Goal: Information Seeking & Learning: Learn about a topic

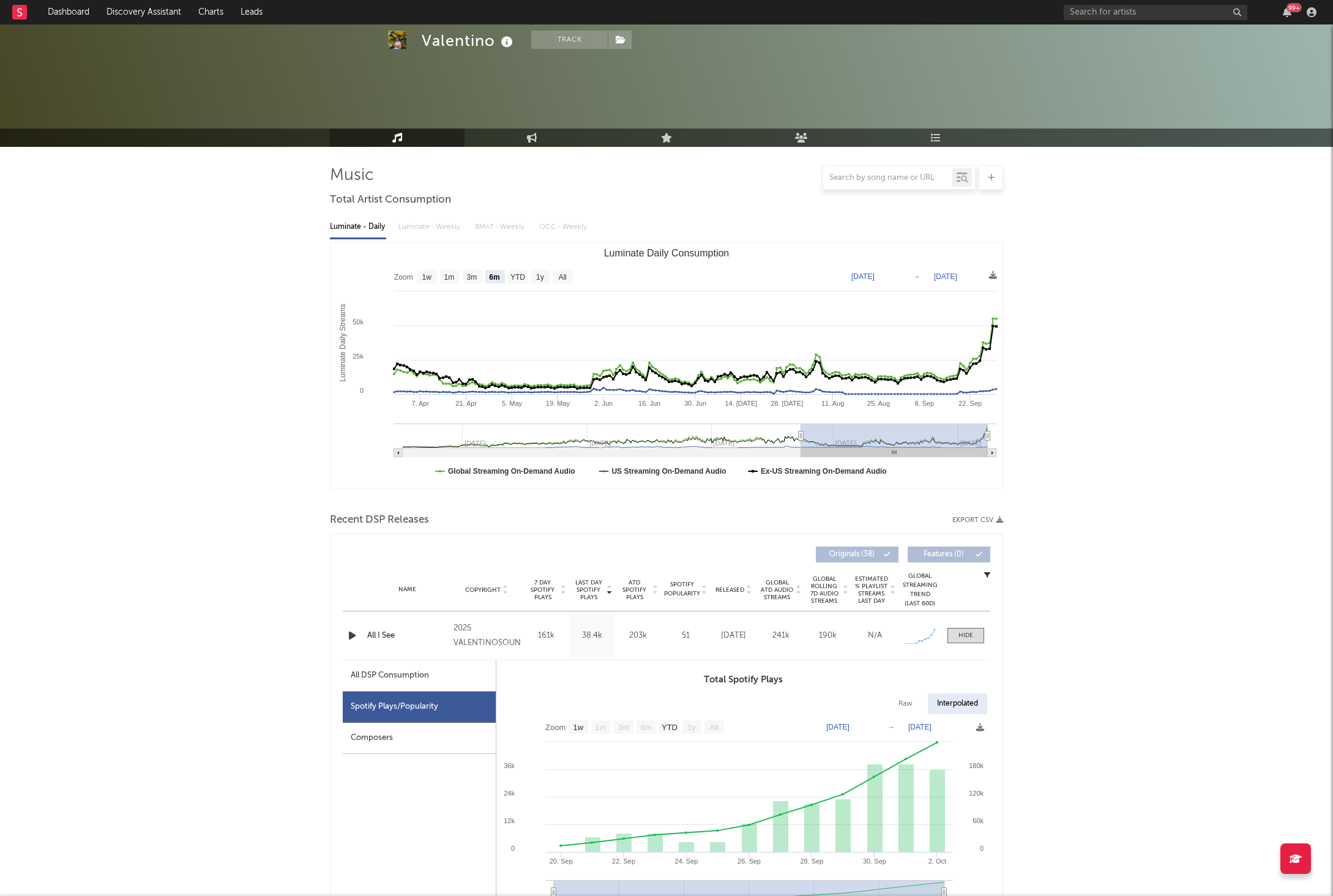
select select "6m"
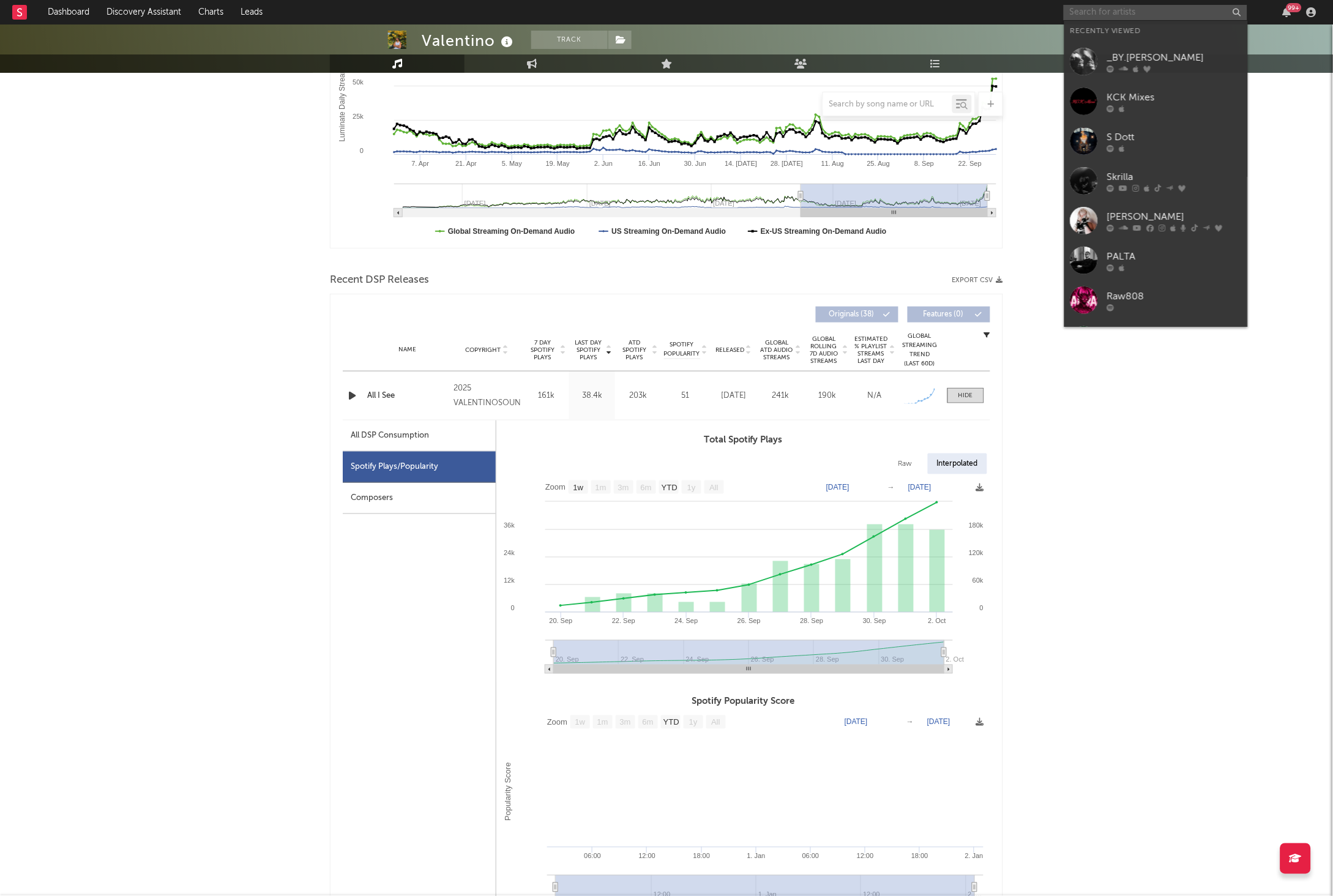
click at [1104, 16] on input "text" at bounding box center [1156, 12] width 184 height 16
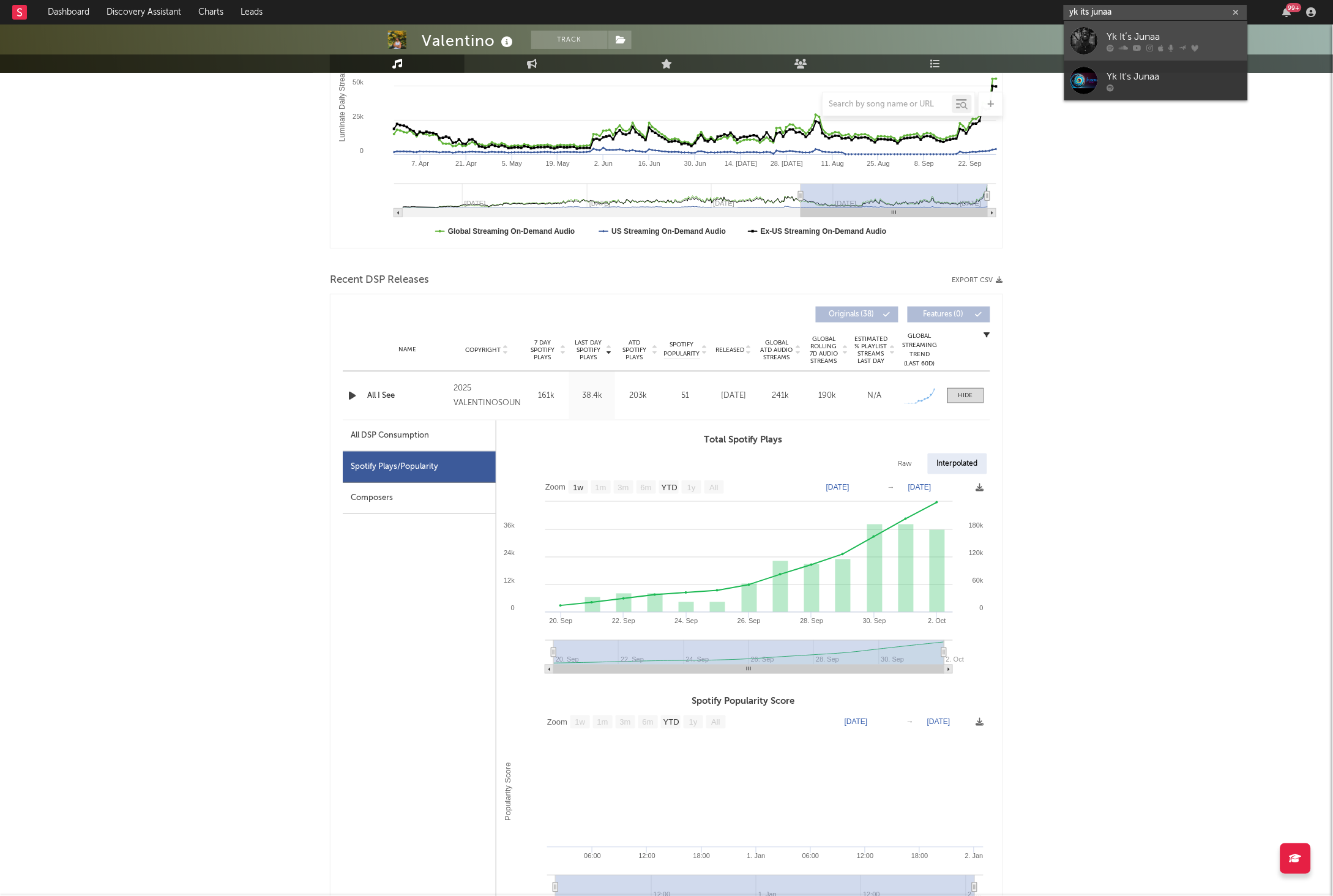
type input "yk its junaa"
drag, startPoint x: 1155, startPoint y: 37, endPoint x: 1234, endPoint y: 75, distance: 87.7
click at [1155, 37] on div "Yk It’s Junaa" at bounding box center [1174, 37] width 134 height 15
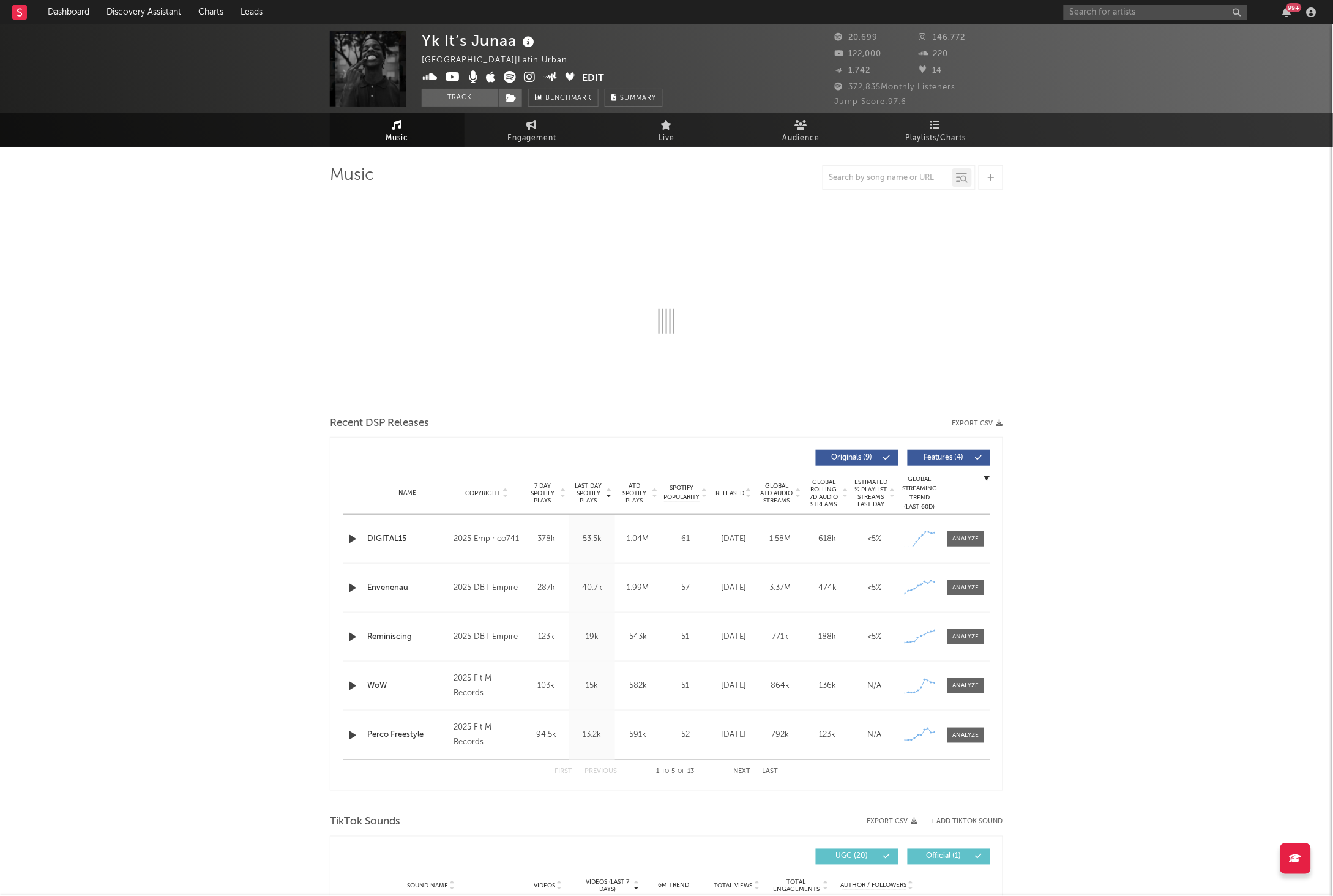
select select "1w"
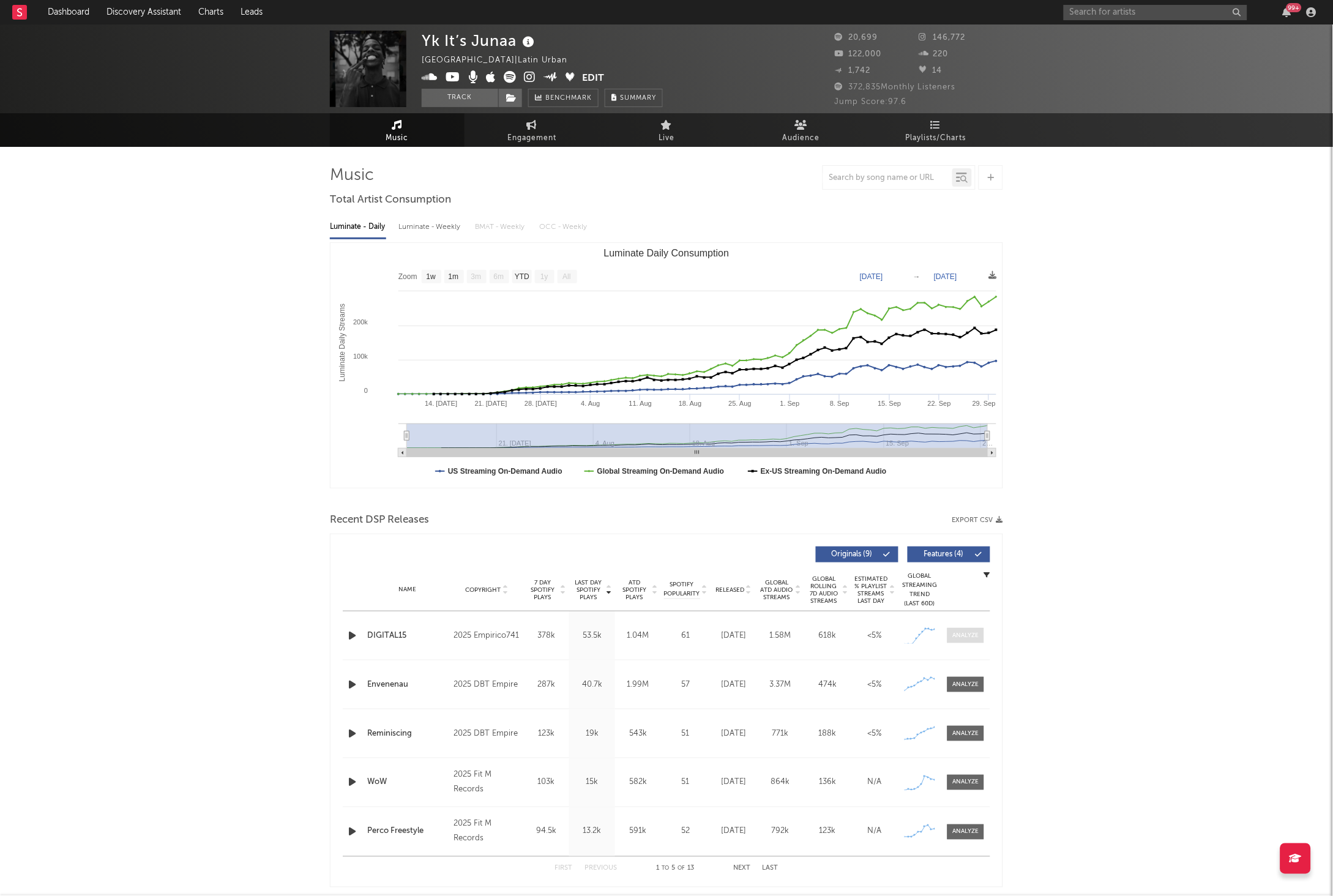
click at [964, 632] on div at bounding box center [966, 636] width 26 height 9
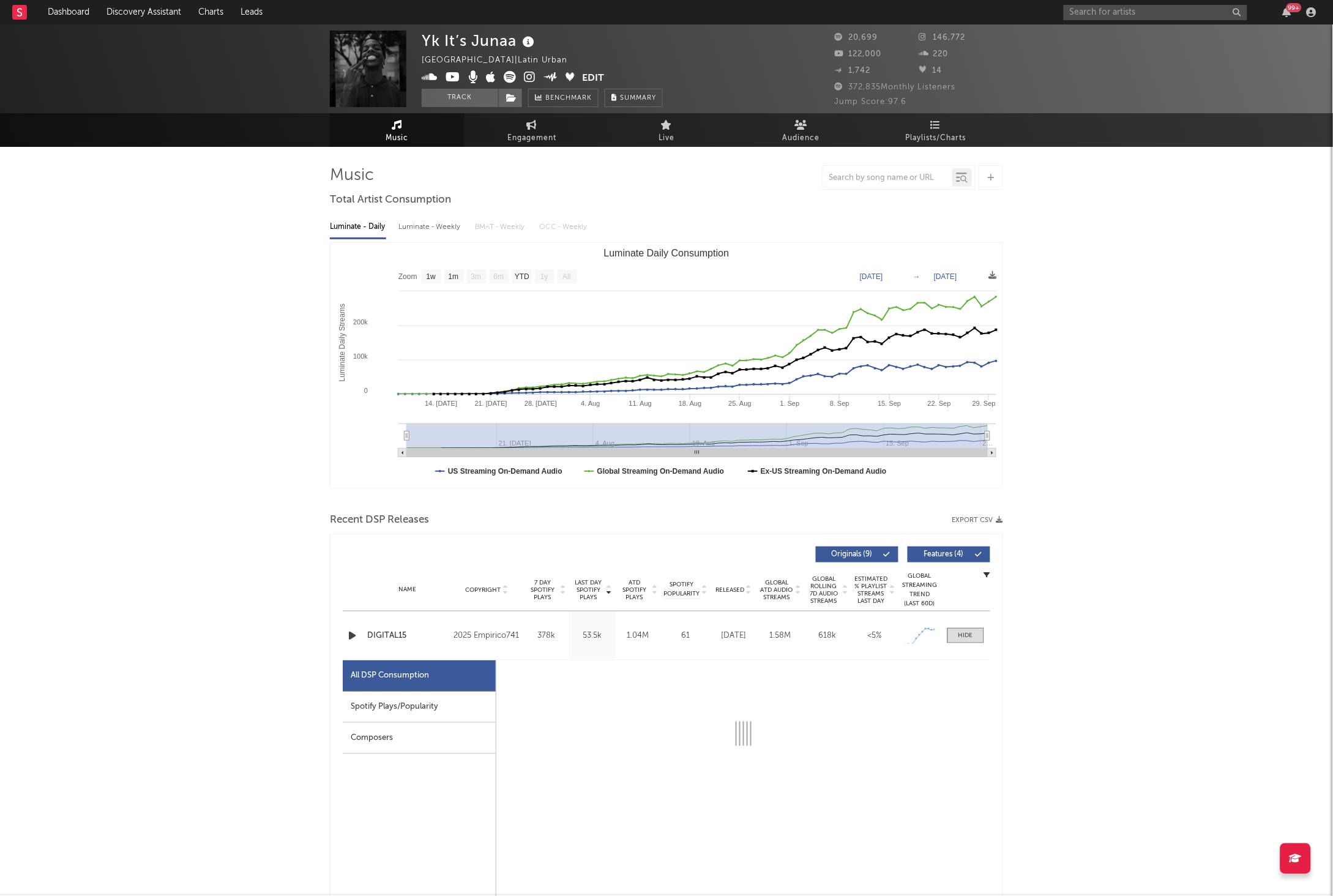
select select "1w"
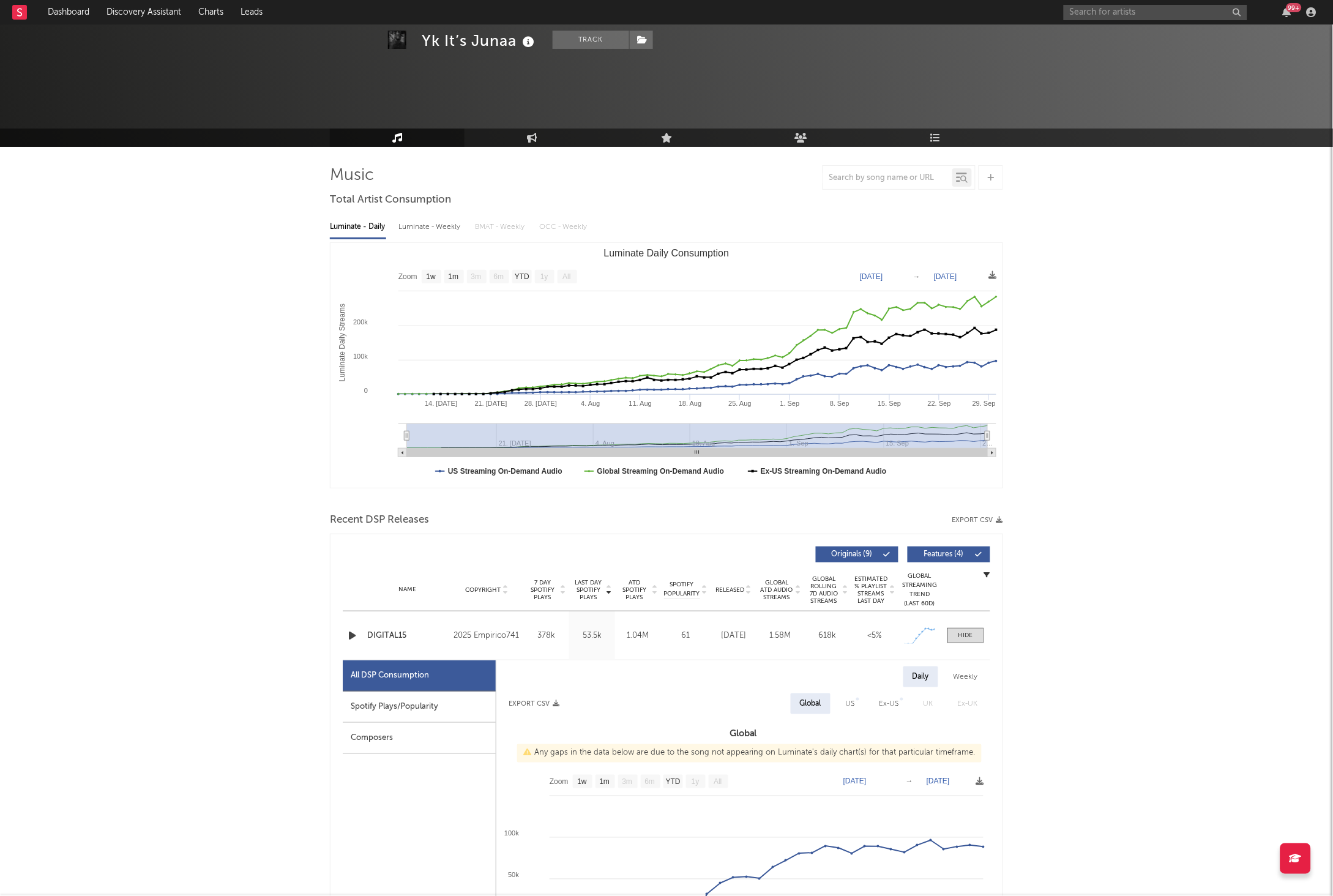
scroll to position [179, 0]
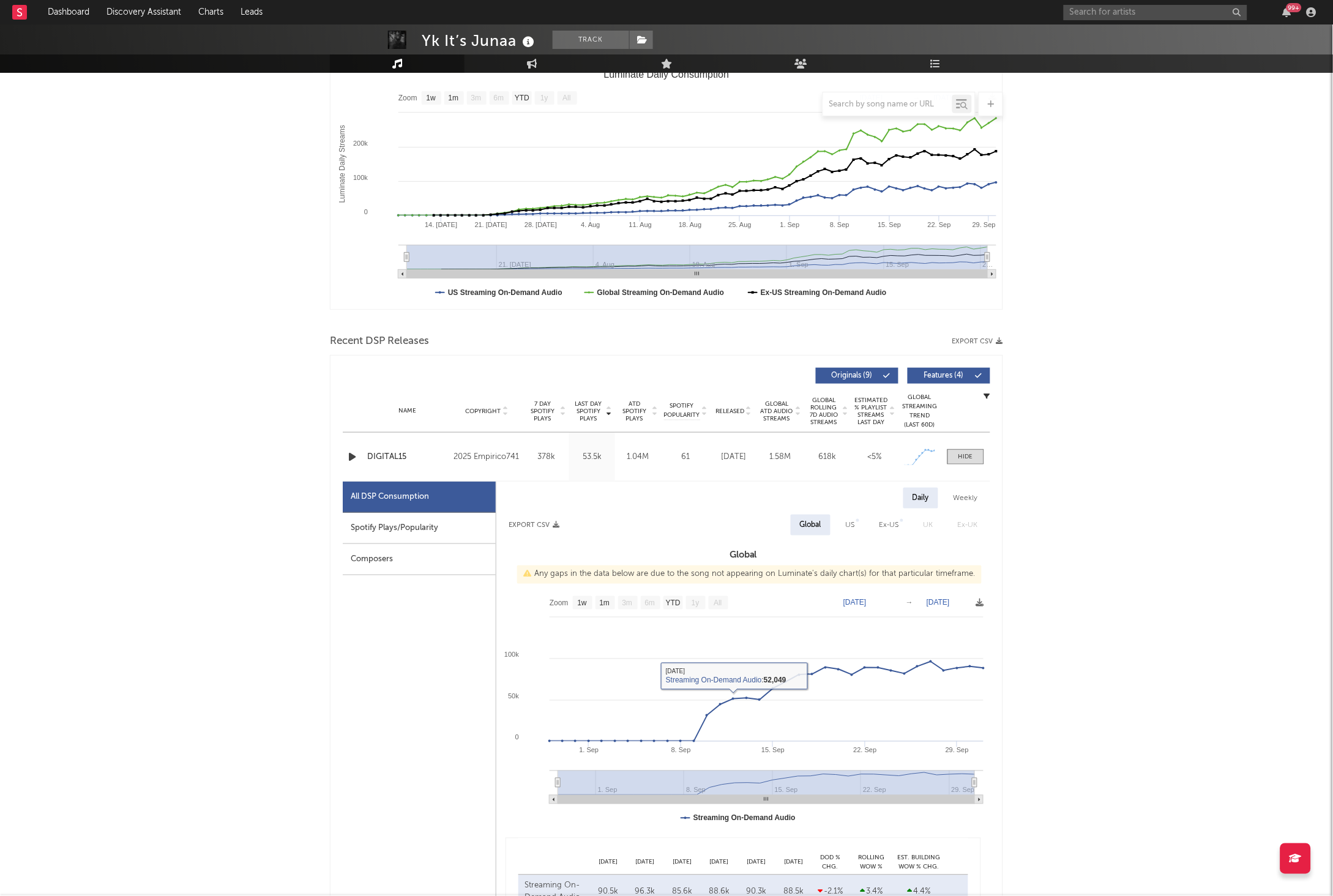
click at [851, 525] on div "US" at bounding box center [851, 525] width 9 height 15
select select "1w"
